Goal: Check status: Verify the current state of an ongoing process or item

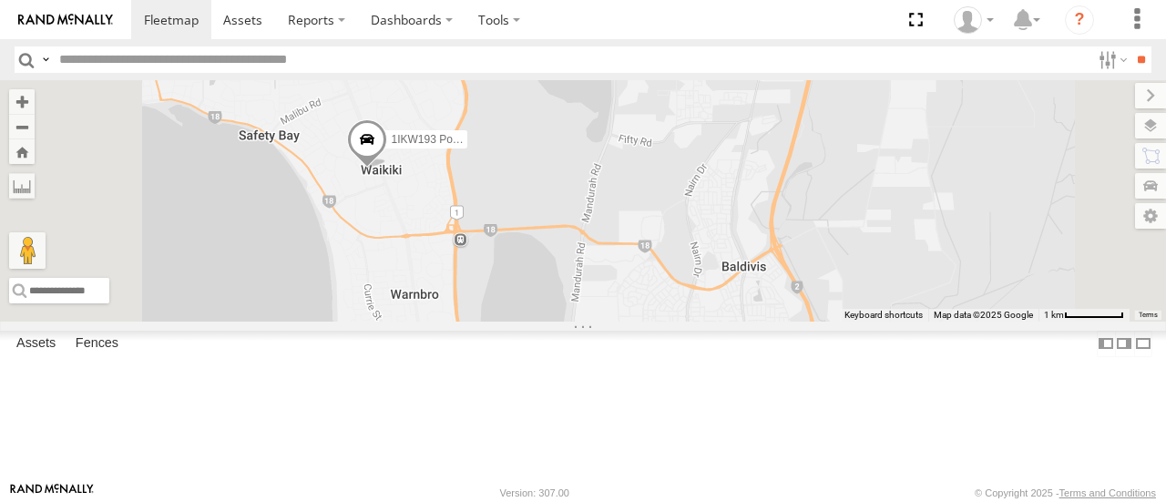
drag, startPoint x: 673, startPoint y: 382, endPoint x: 805, endPoint y: 122, distance: 291.3
click at [805, 122] on div "KWN2130 KWN708 Supervisor NA 1IKW193 Pool Inspector 1HAR956 Coor. Stat. Planing…" at bounding box center [583, 200] width 1166 height 241
click at [390, 169] on span at bounding box center [370, 143] width 40 height 49
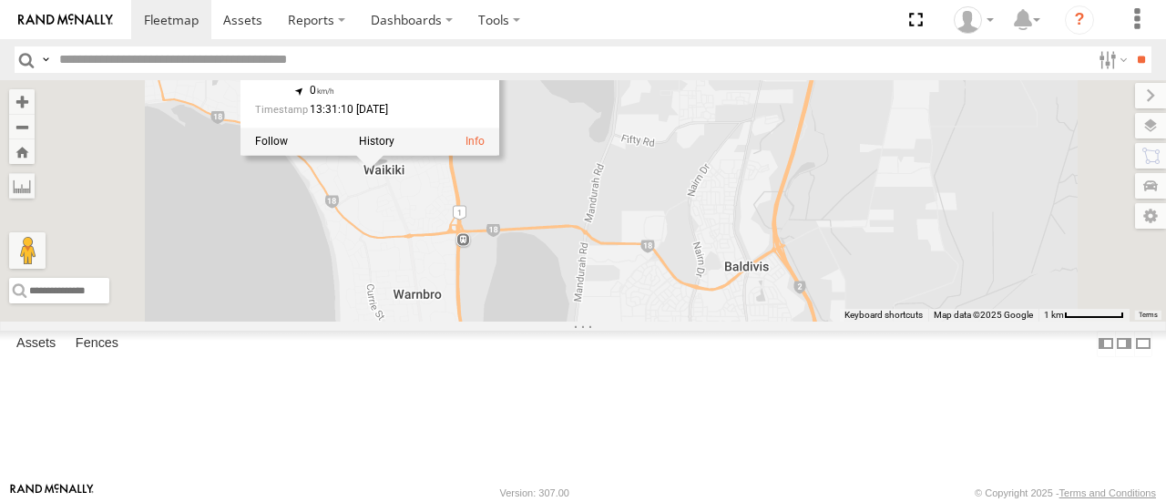
click at [448, 125] on div "1IKW193 Pool Inspector Light Fleet [PERSON_NAME] Clos Waikiki -32.31528 , 115.7…" at bounding box center [351, 65] width 193 height 118
click at [395, 148] on label at bounding box center [377, 141] width 36 height 13
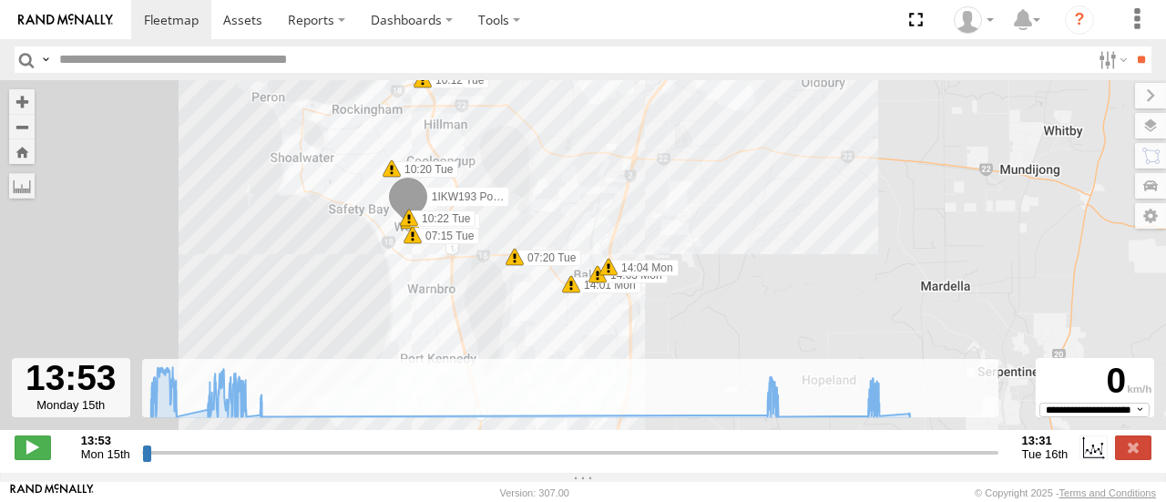
drag, startPoint x: 417, startPoint y: 345, endPoint x: 529, endPoint y: 134, distance: 239.2
click at [529, 134] on div "1IKW193 Pool Inspector 14:36 Mon 14:38 Mon 15:32 Mon 07:32 Tue 5 14:01 Mon 14:0…" at bounding box center [583, 264] width 1166 height 369
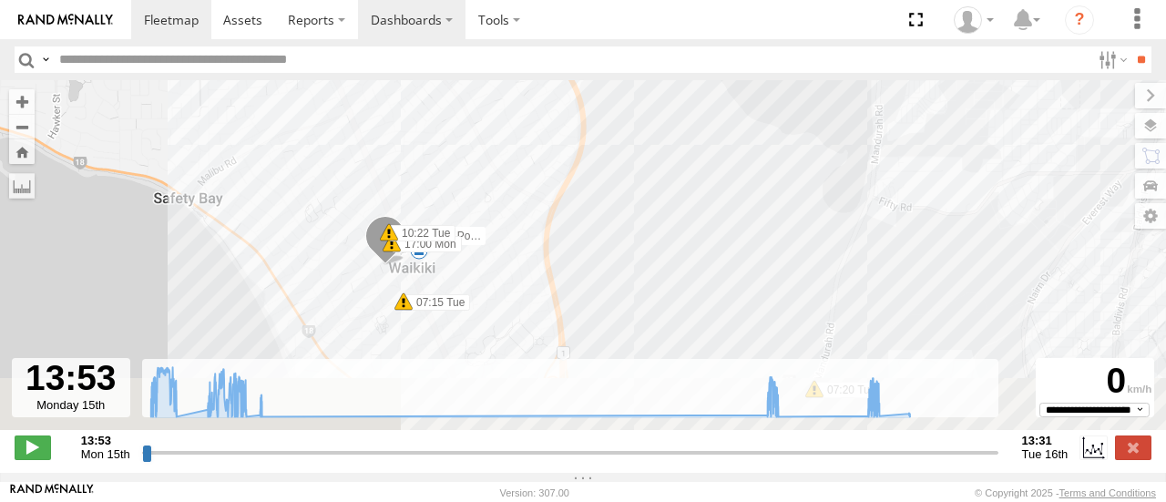
drag, startPoint x: 426, startPoint y: 131, endPoint x: 451, endPoint y: 26, distance: 107.6
click at [451, 26] on body at bounding box center [583, 251] width 1166 height 502
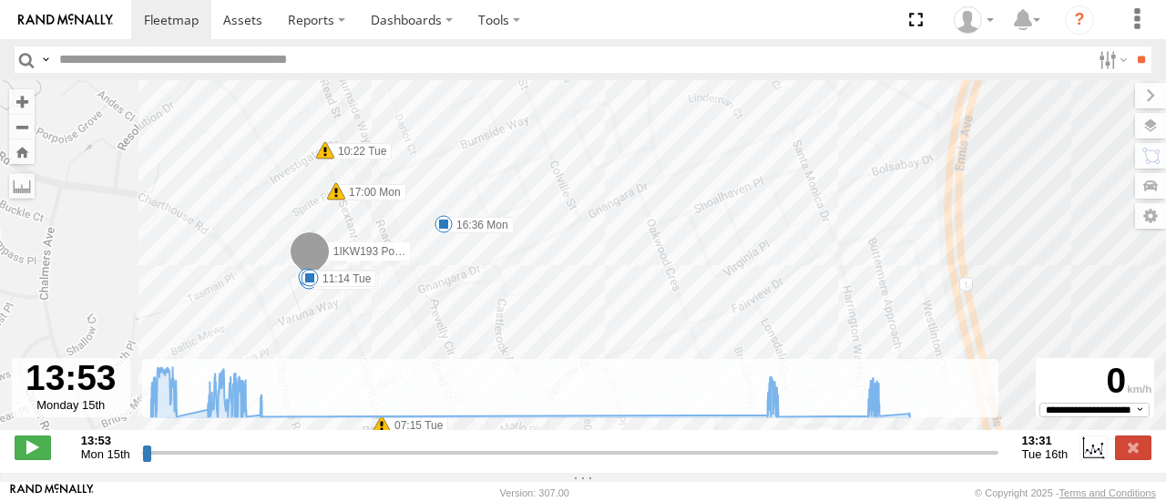
drag, startPoint x: 456, startPoint y: 278, endPoint x: 548, endPoint y: 190, distance: 126.9
click at [548, 190] on div "1IKW193 Pool Inspector 14:36 Mon 14:38 Mon 15:32 Mon 07:32 Tue 14:01 Mon 14:03 …" at bounding box center [583, 264] width 1166 height 369
click at [876, 418] on icon at bounding box center [876, 412] width 15 height 15
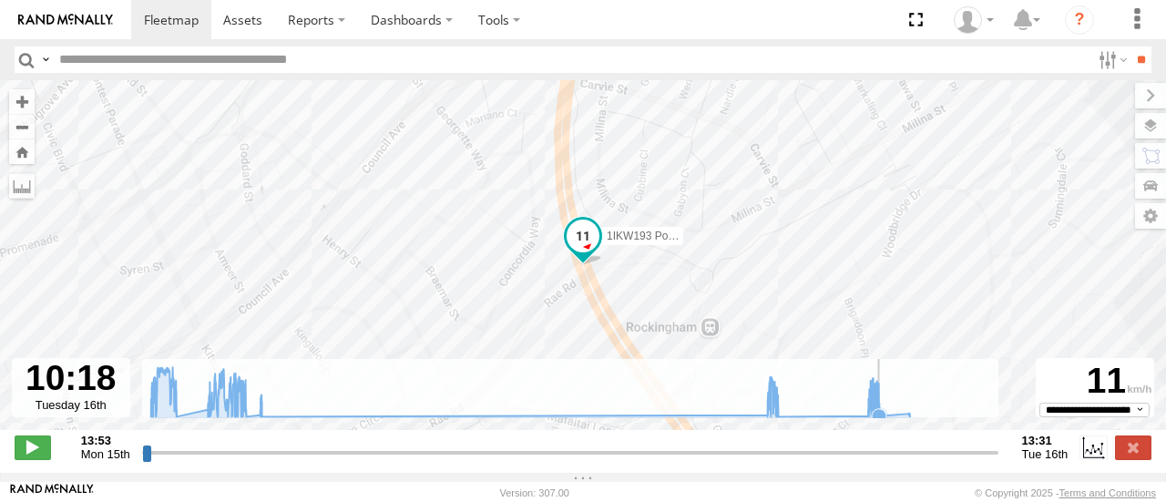
click at [882, 424] on icon at bounding box center [879, 416] width 15 height 15
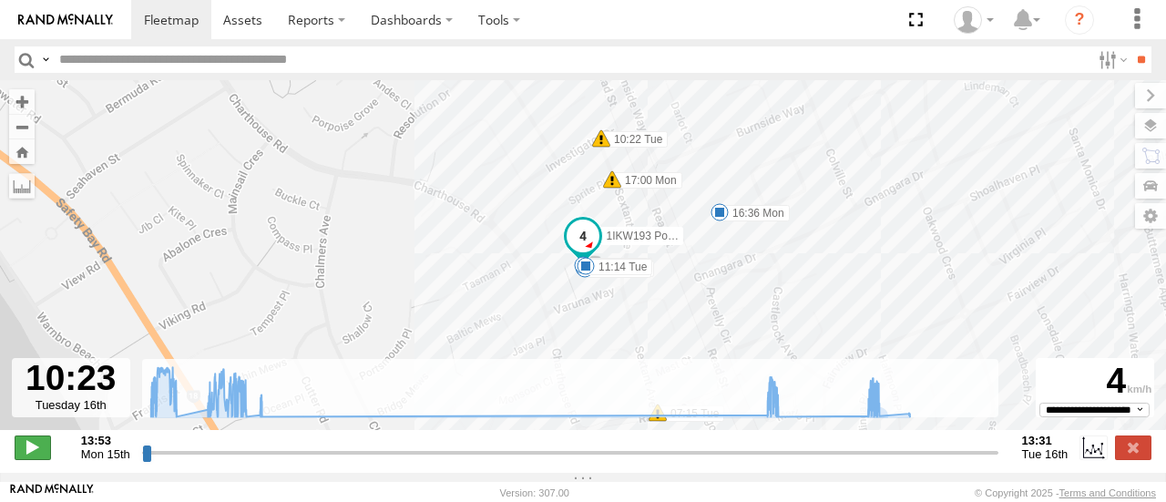
click at [36, 459] on span at bounding box center [33, 448] width 36 height 24
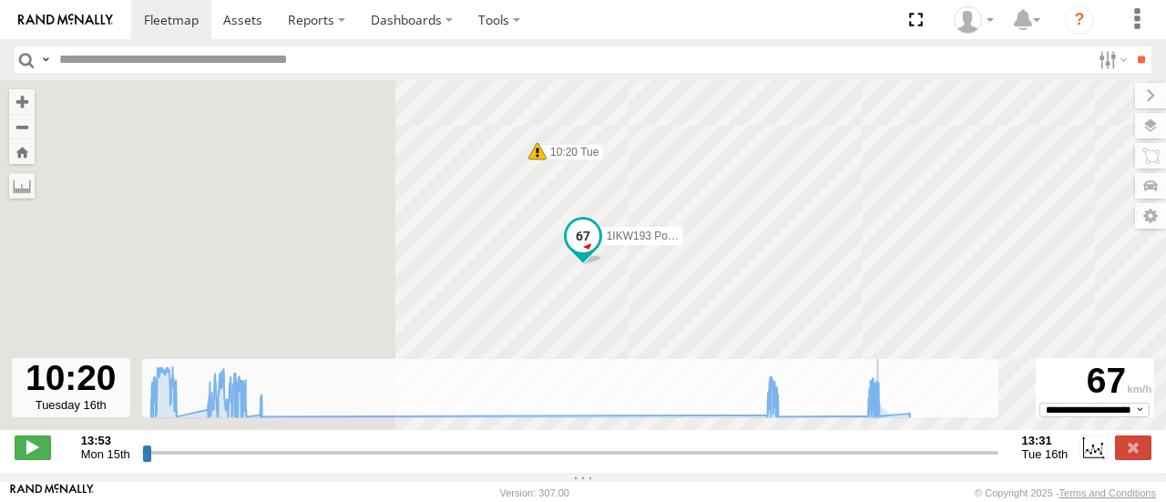
drag, startPoint x: 152, startPoint y: 456, endPoint x: 879, endPoint y: 453, distance: 727.1
click at [879, 453] on input "range" at bounding box center [570, 452] width 856 height 17
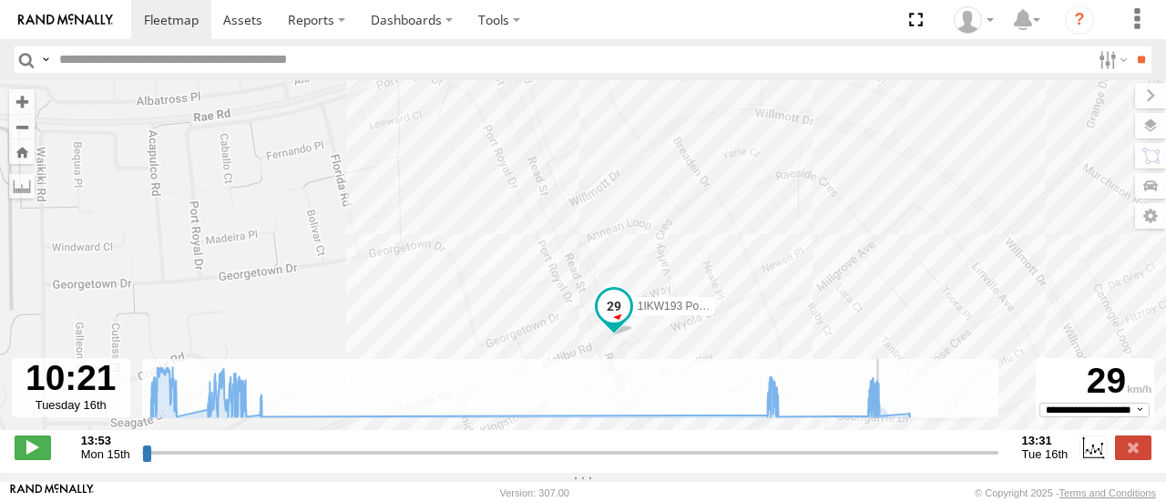
click at [879, 453] on input "range" at bounding box center [570, 452] width 856 height 17
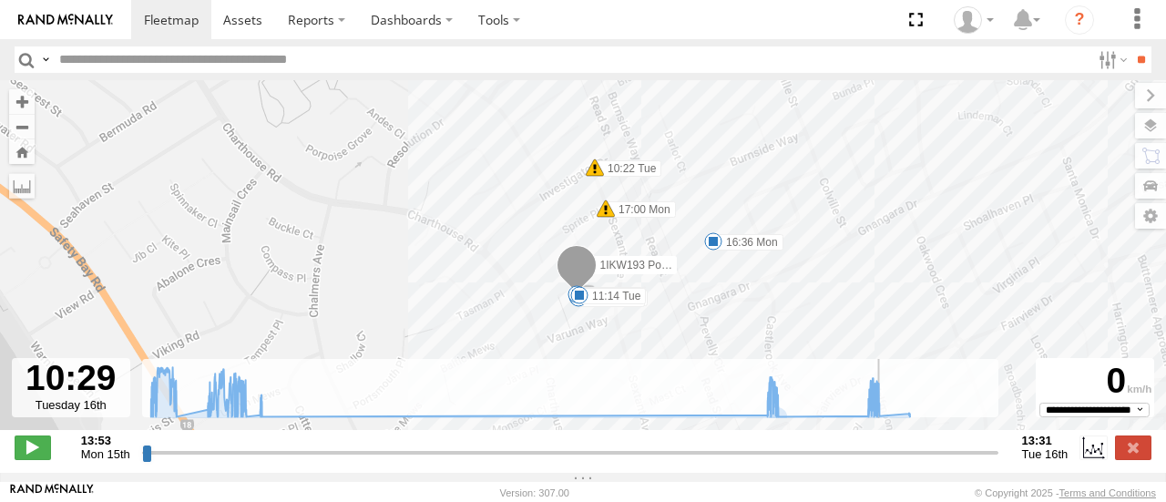
type input "**********"
